Goal: Obtain resource: Download file/media

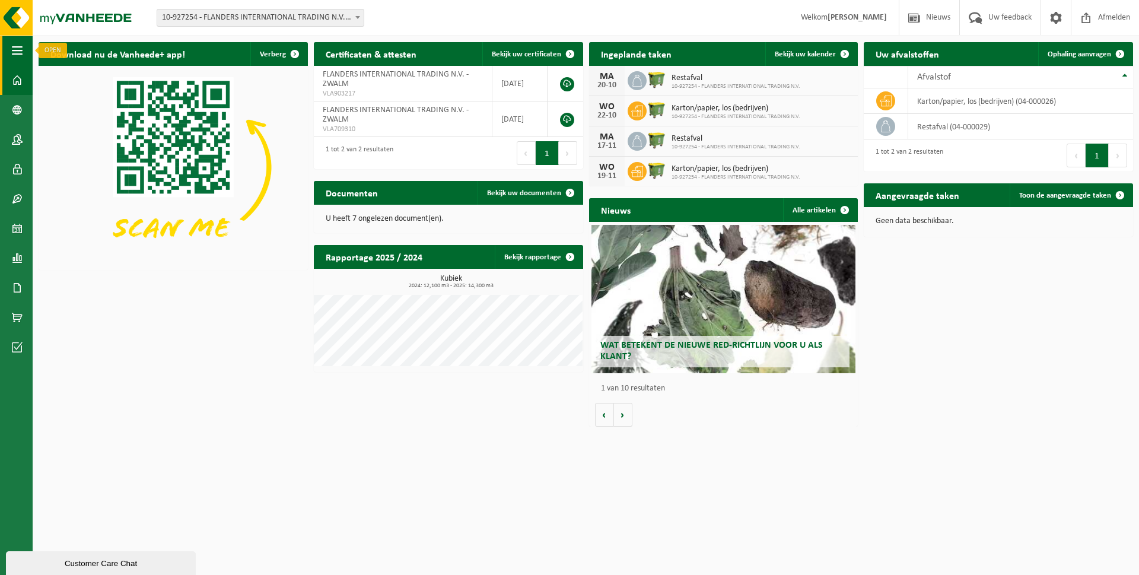
click at [11, 51] on button "Navigatie" at bounding box center [16, 51] width 33 height 30
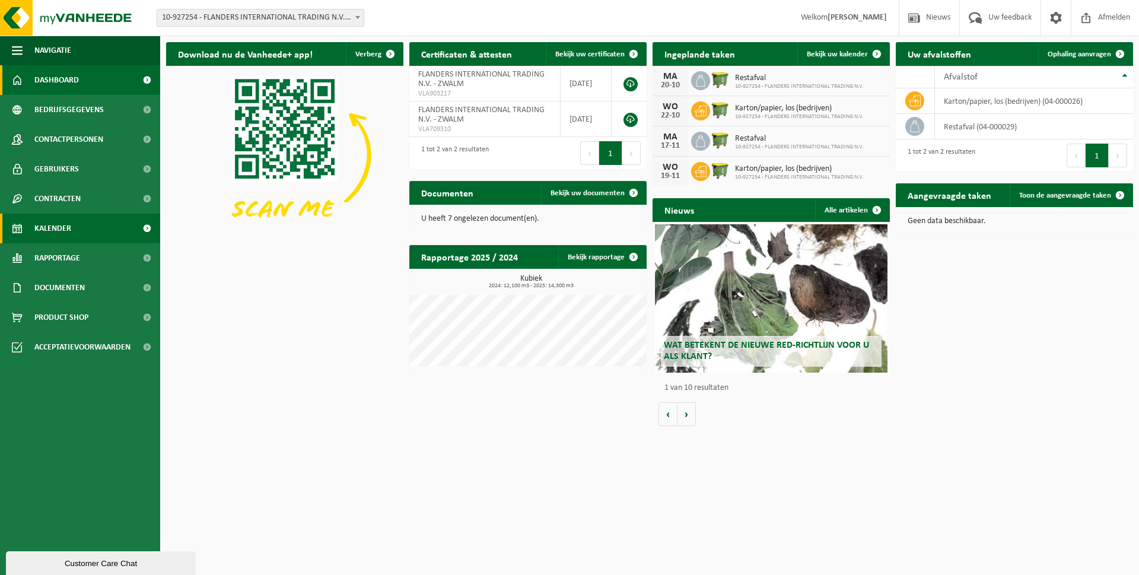
click at [59, 230] on span "Kalender" at bounding box center [52, 229] width 37 height 30
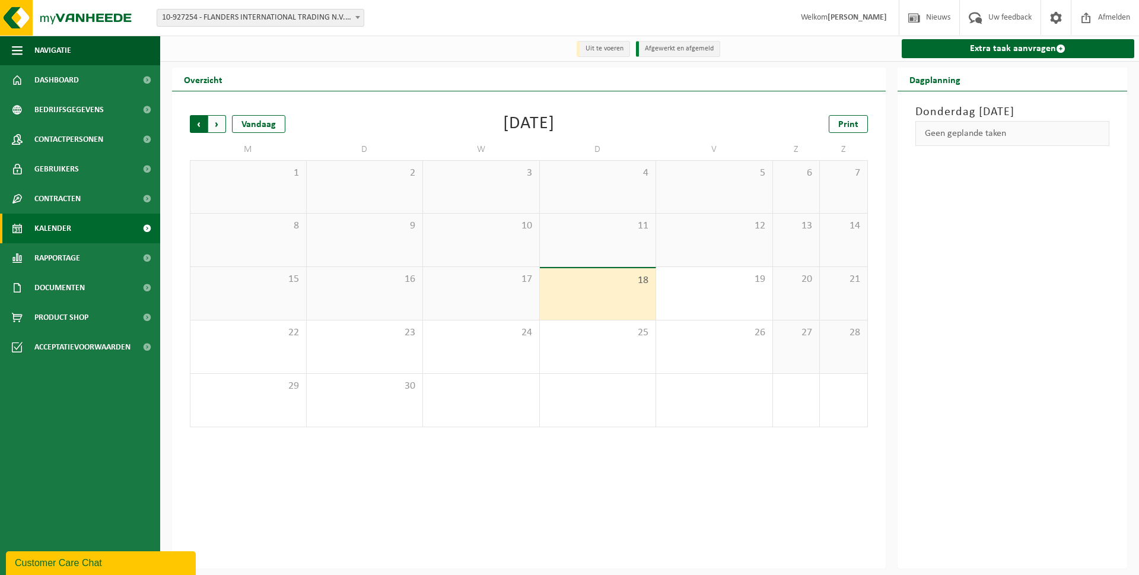
click at [218, 122] on span "Volgende" at bounding box center [217, 124] width 18 height 18
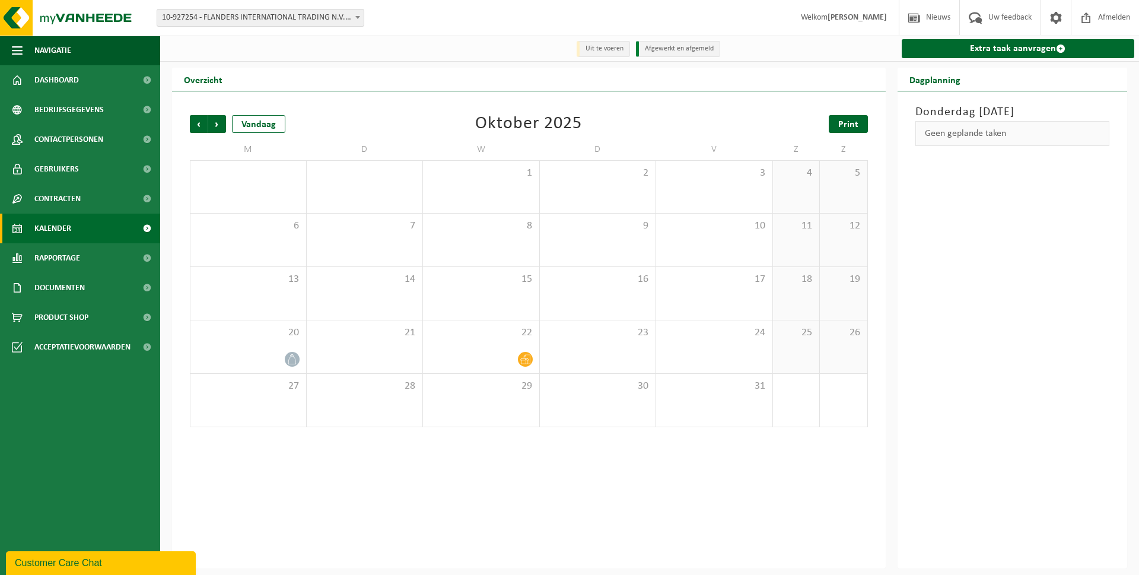
click at [856, 125] on span "Print" at bounding box center [848, 124] width 20 height 9
click at [218, 128] on span "Volgende" at bounding box center [217, 124] width 18 height 18
click at [835, 123] on link "Print" at bounding box center [848, 124] width 39 height 18
click at [214, 123] on span "Volgende" at bounding box center [217, 124] width 18 height 18
